Goal: Find specific page/section: Find specific page/section

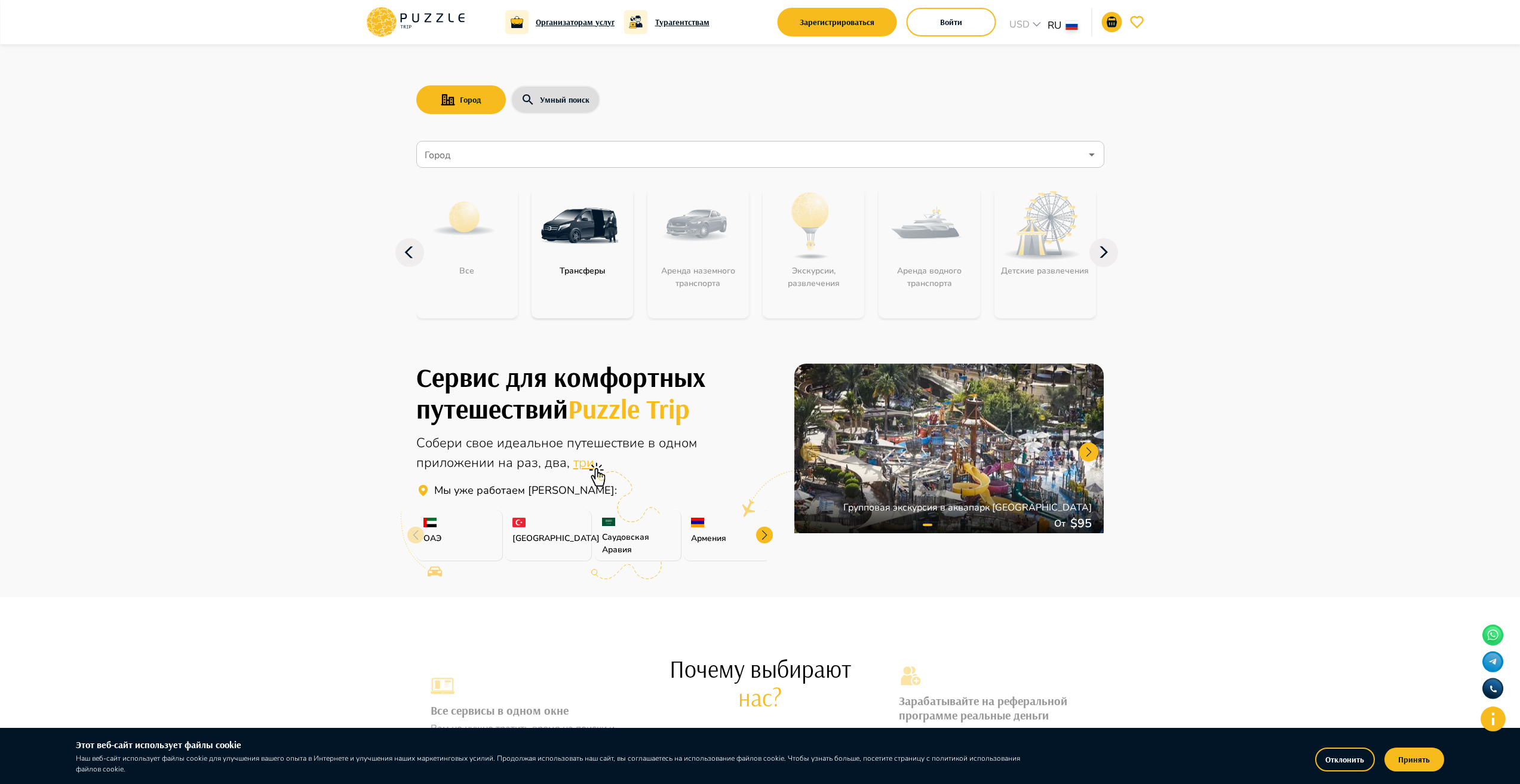
click at [764, 534] on div at bounding box center [764, 534] width 16 height 16
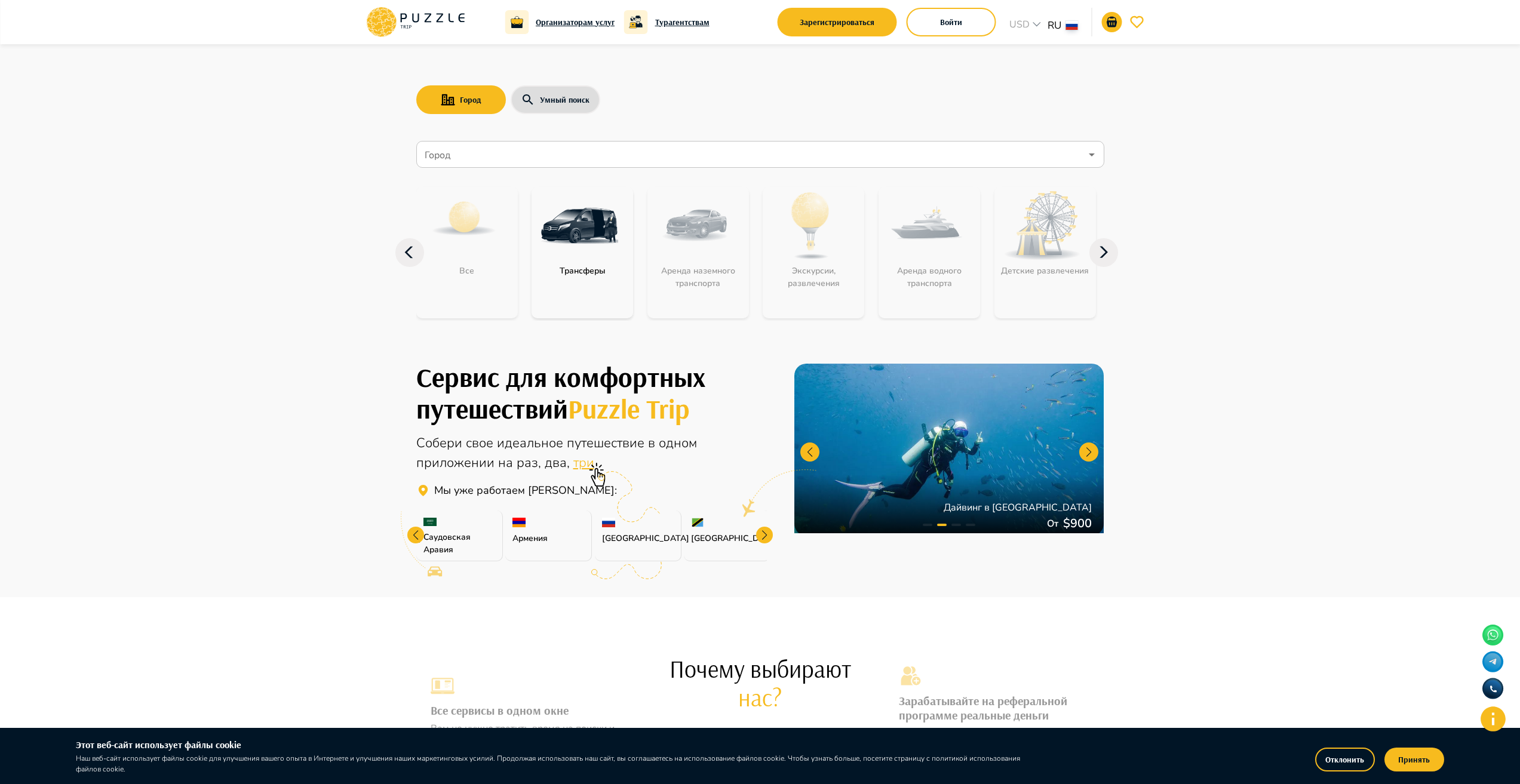
click at [764, 534] on div at bounding box center [764, 534] width 16 height 16
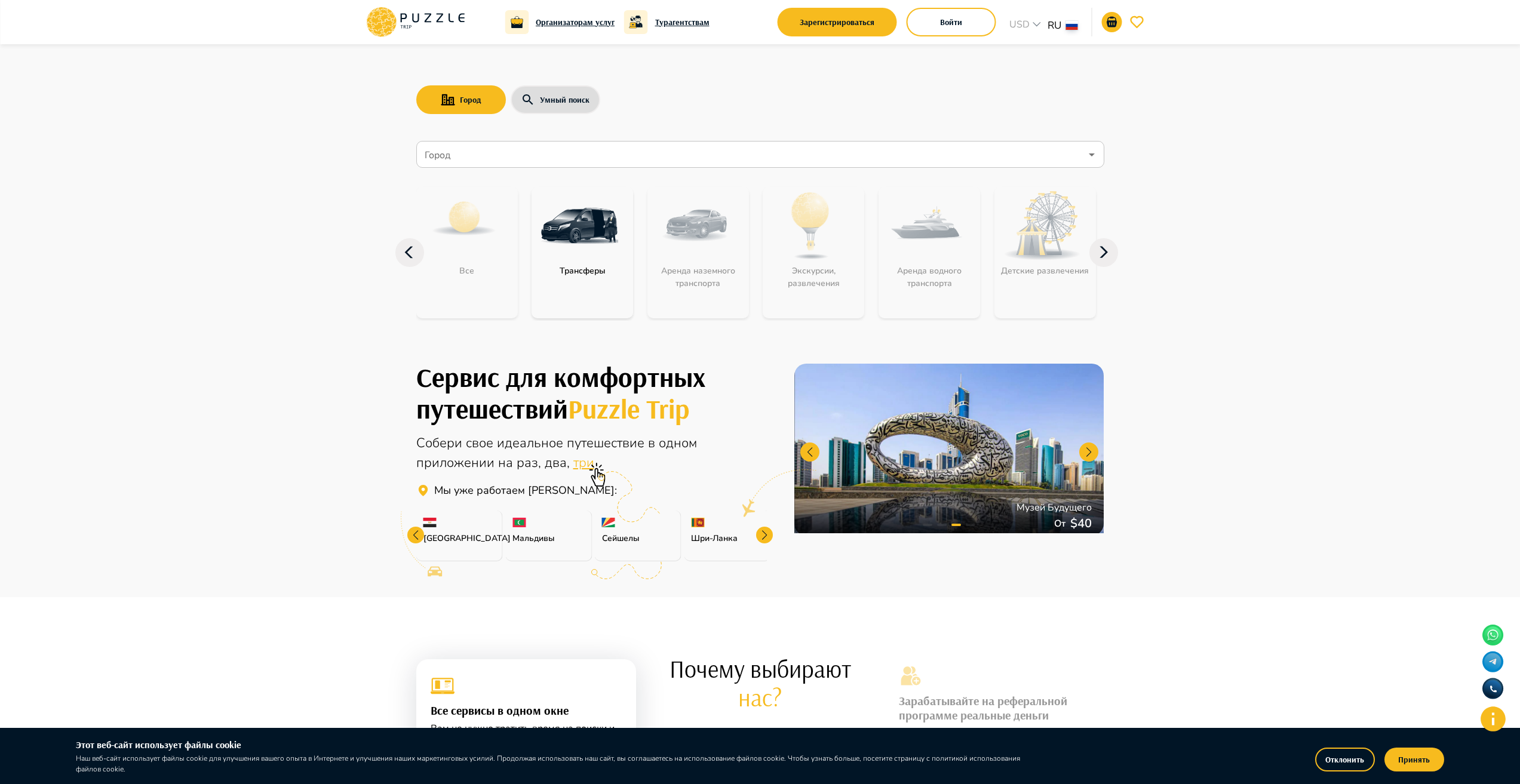
click at [764, 534] on div at bounding box center [764, 534] width 16 height 16
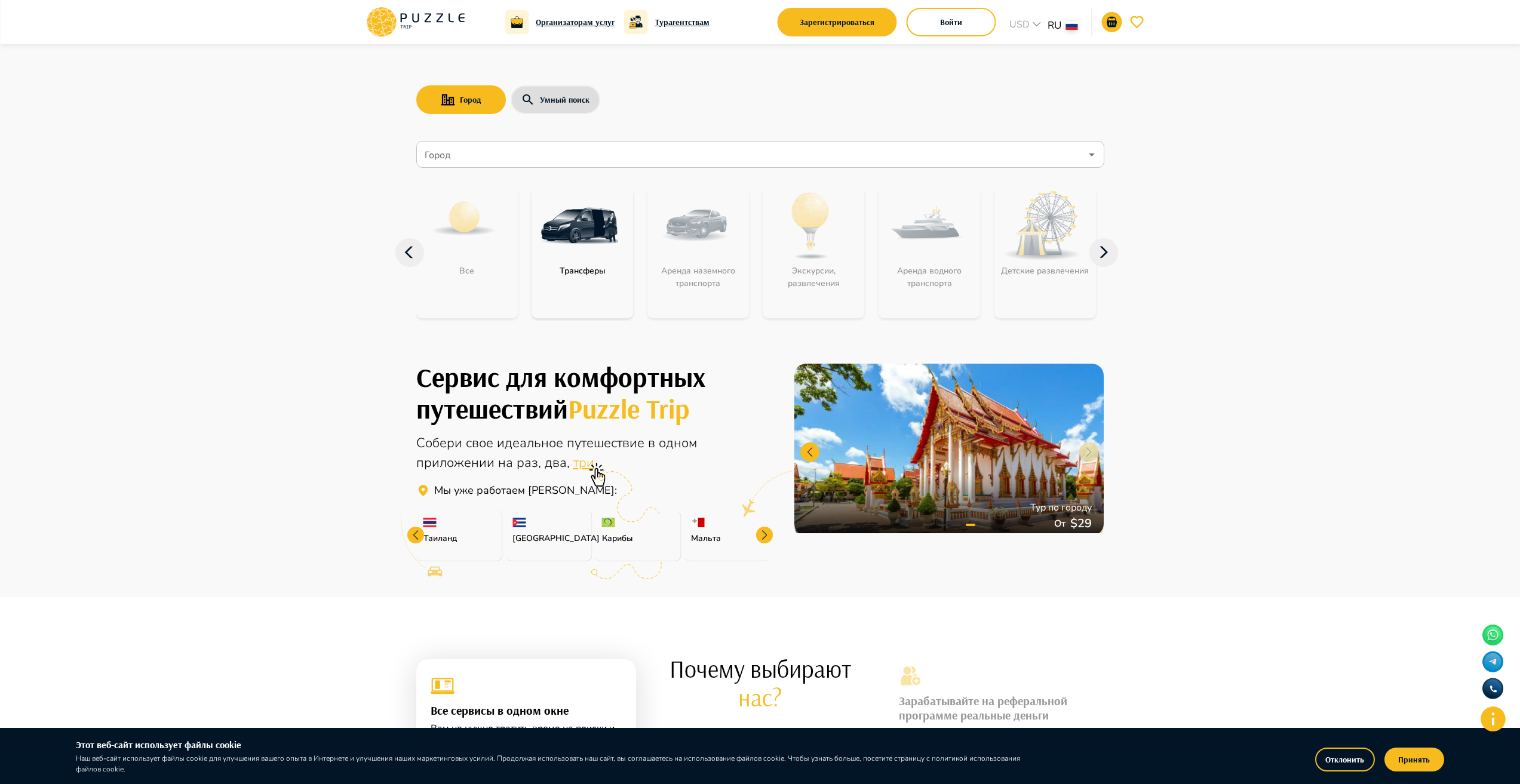
click at [764, 534] on div at bounding box center [764, 534] width 16 height 16
click at [764, 534] on div "[GEOGRAPHIC_DATA]" at bounding box center [727, 536] width 87 height 51
click at [414, 536] on div at bounding box center [415, 534] width 16 height 16
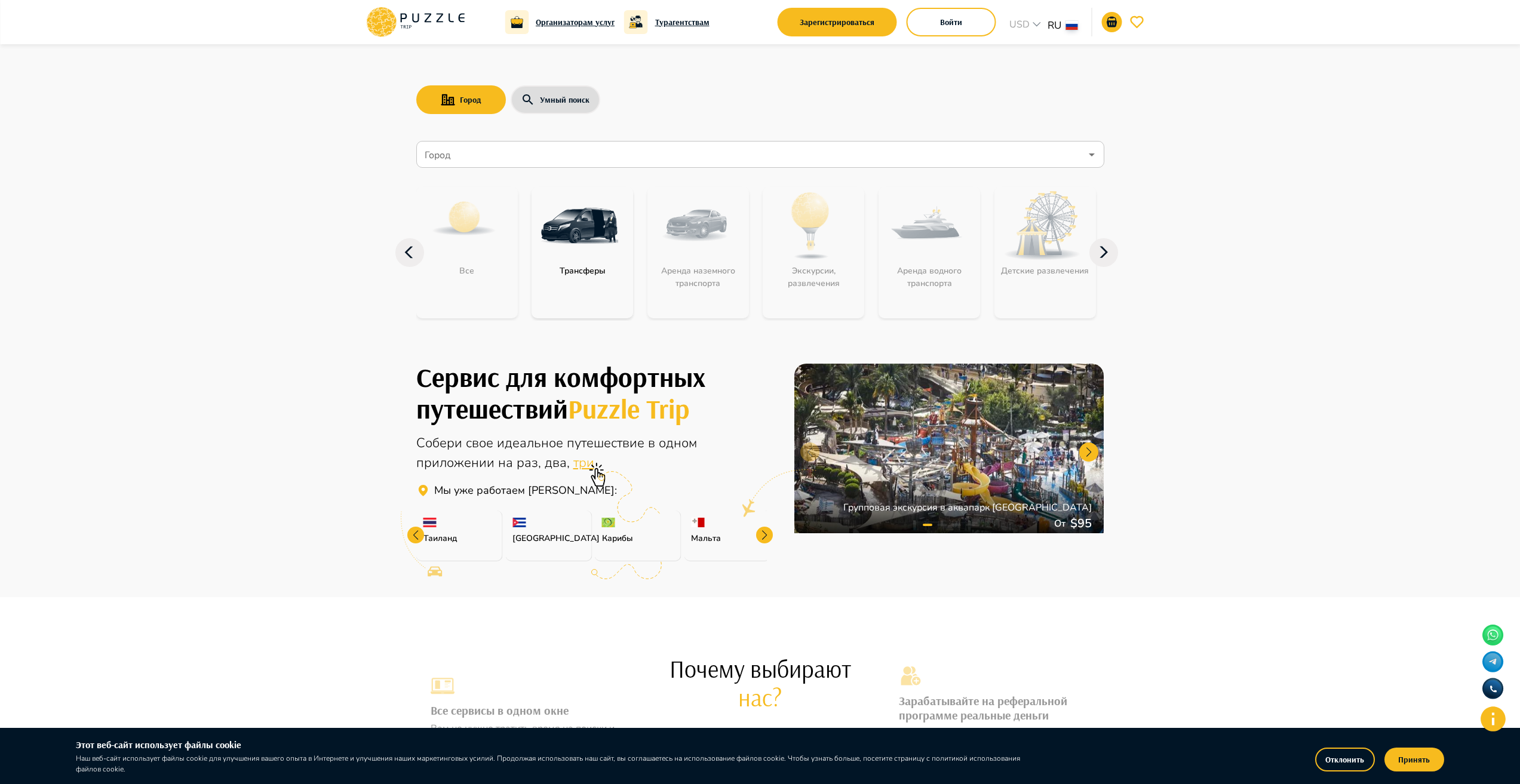
click at [414, 536] on div at bounding box center [415, 534] width 16 height 16
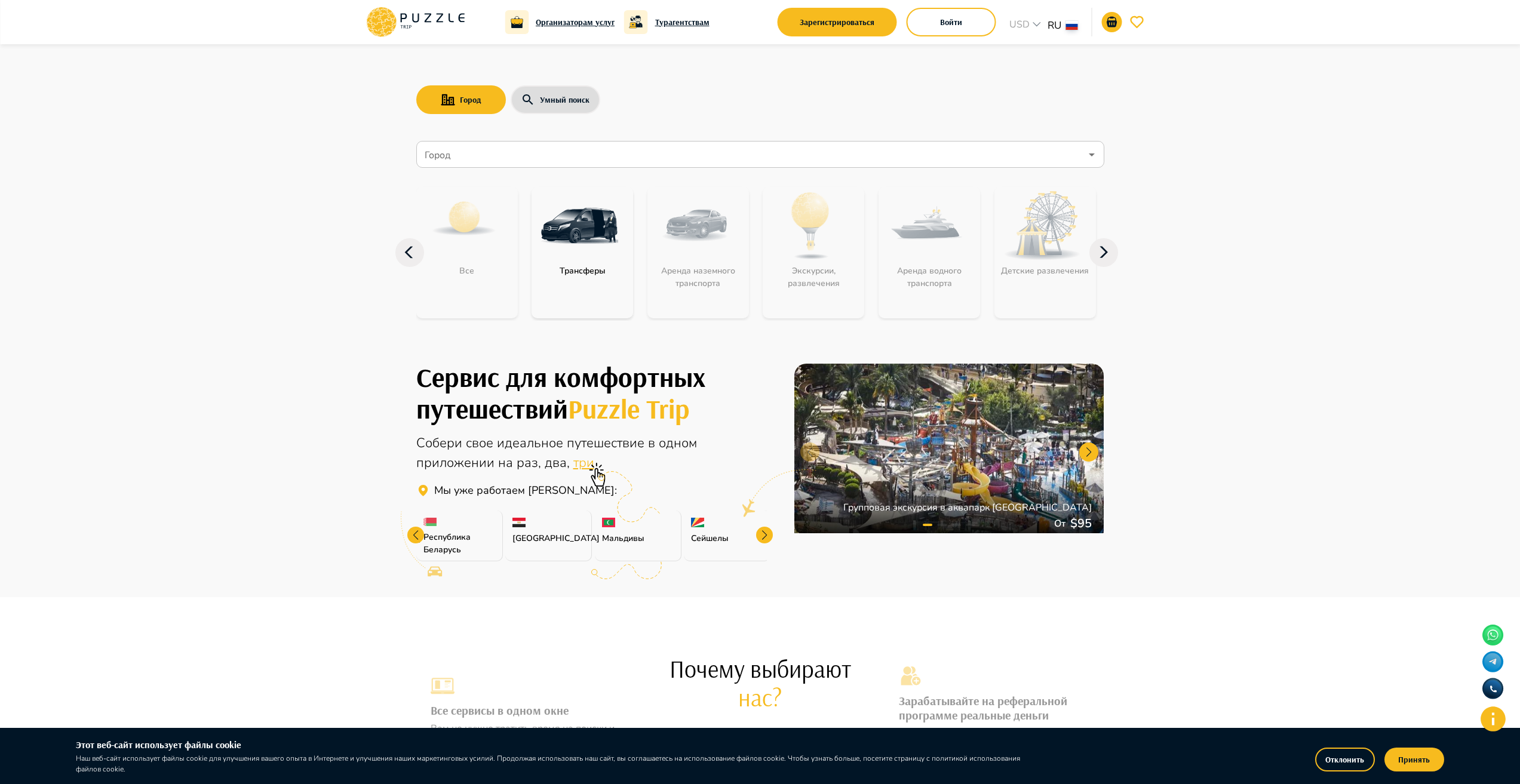
click at [414, 536] on div at bounding box center [415, 534] width 16 height 16
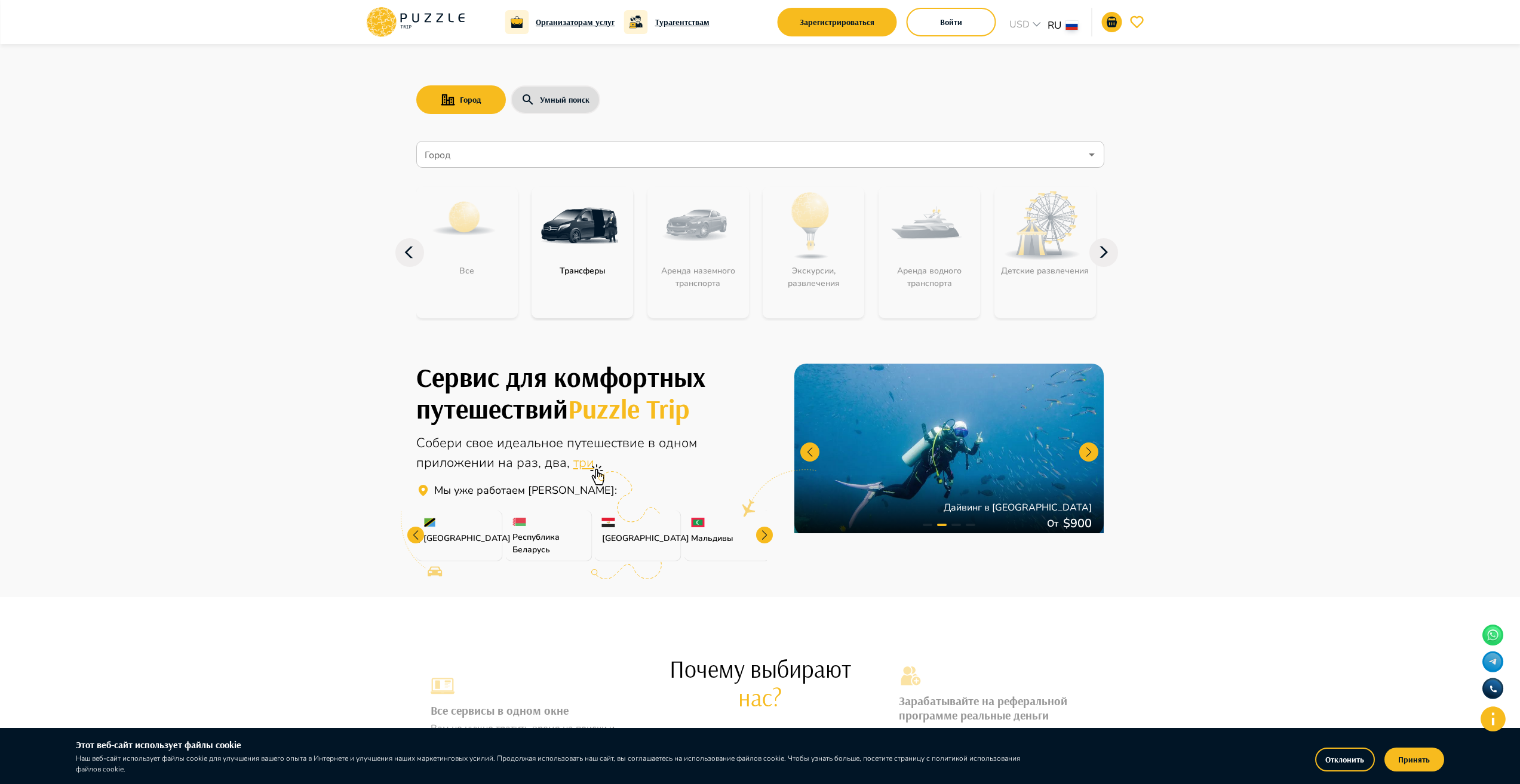
click at [414, 536] on div at bounding box center [415, 534] width 16 height 16
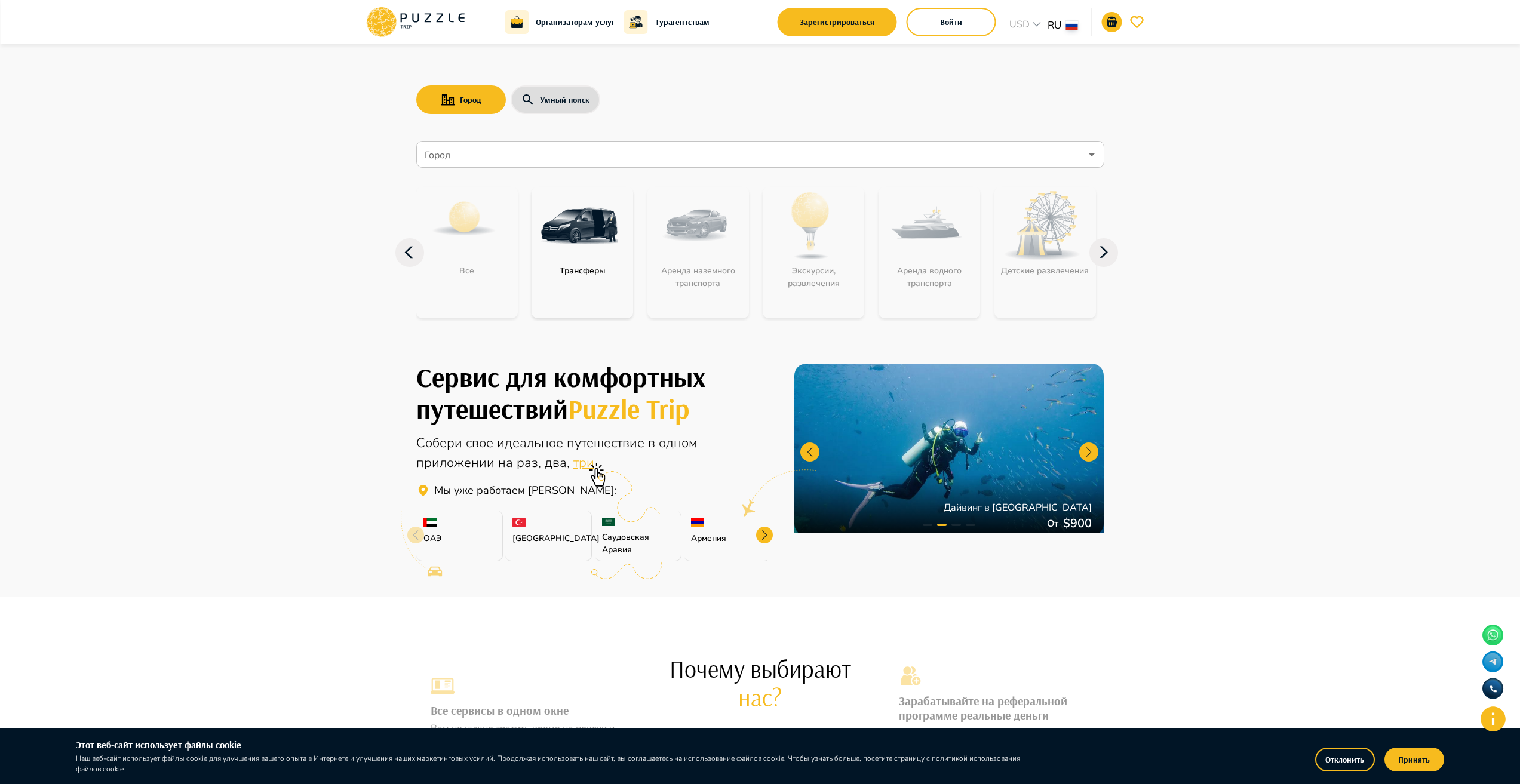
click at [414, 536] on icon at bounding box center [416, 546] width 55 height 69
